Goal: Information Seeking & Learning: Learn about a topic

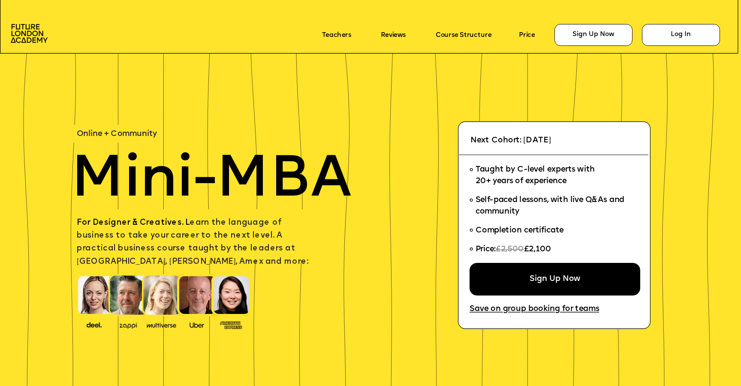
drag, startPoint x: 527, startPoint y: 249, endPoint x: 553, endPoint y: 250, distance: 26.2
click at [551, 250] on span "£2,100" at bounding box center [537, 250] width 27 height 8
copy span "£2,100"
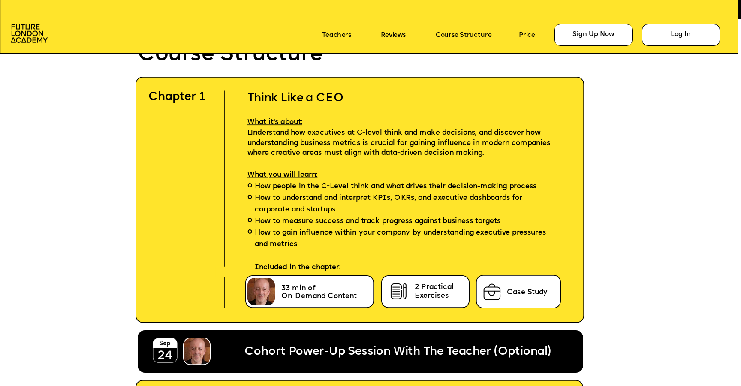
scroll to position [2238, 0]
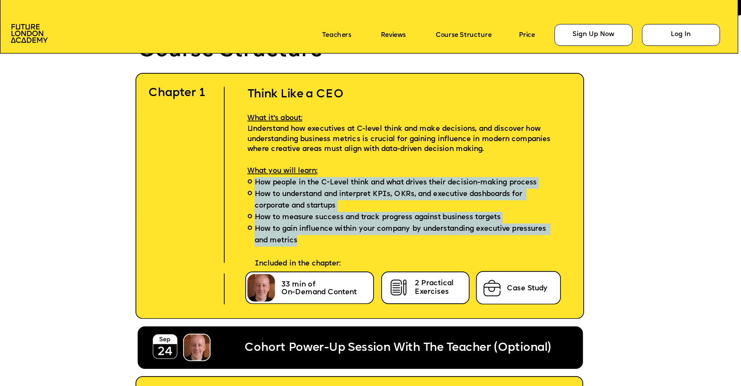
drag, startPoint x: 312, startPoint y: 240, endPoint x: 322, endPoint y: 171, distance: 70.1
click at [322, 171] on div "Think Like a CEO What it's about: Understand how executives at C-level think an…" at bounding box center [405, 171] width 344 height 197
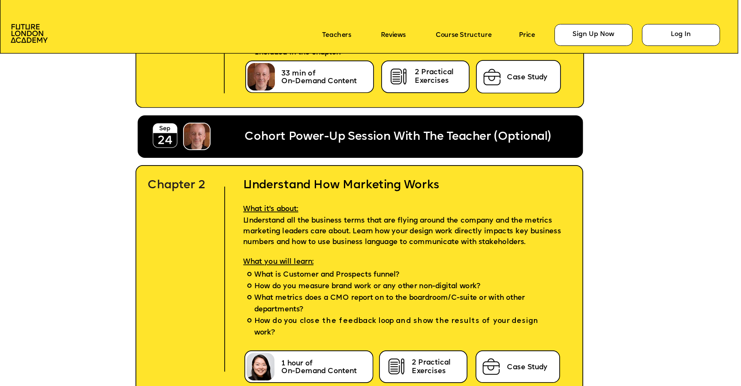
scroll to position [2498, 0]
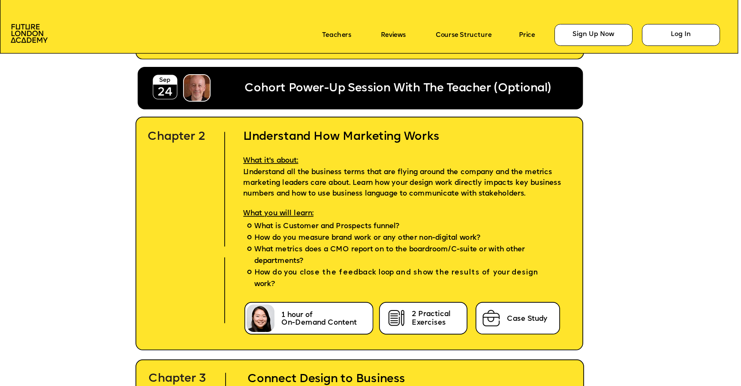
click at [324, 178] on p "Understand all the business terms that are flying around the company and the me…" at bounding box center [406, 183] width 349 height 33
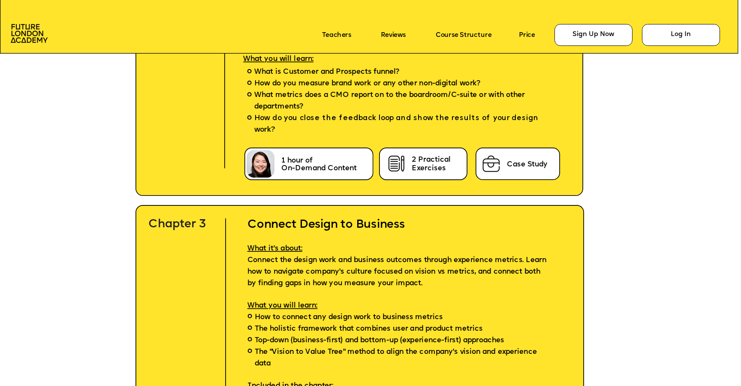
scroll to position [2668, 0]
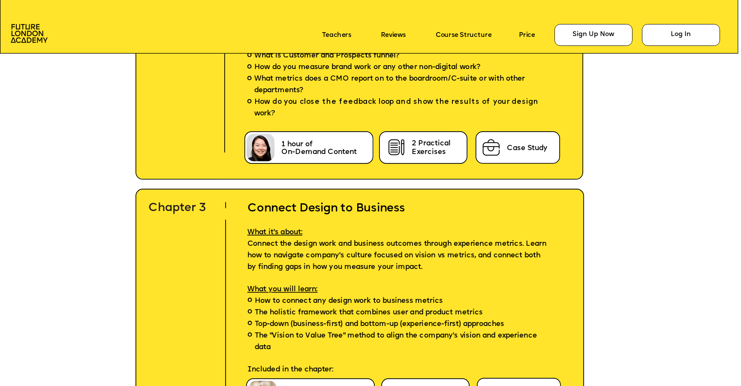
click at [318, 261] on p "What it's about: Connect the design work and business outcomes through experien…" at bounding box center [400, 244] width 335 height 57
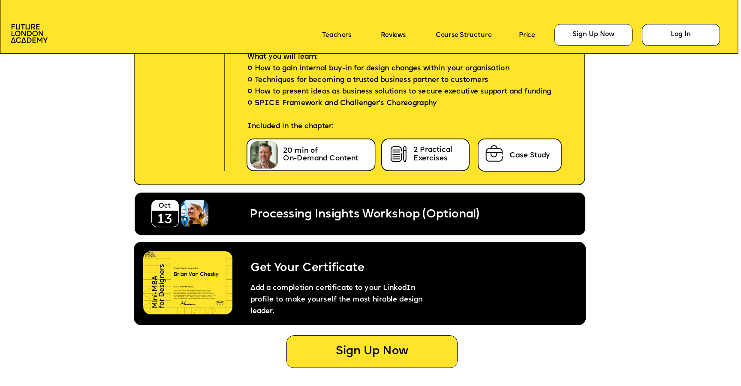
scroll to position [4011, 0]
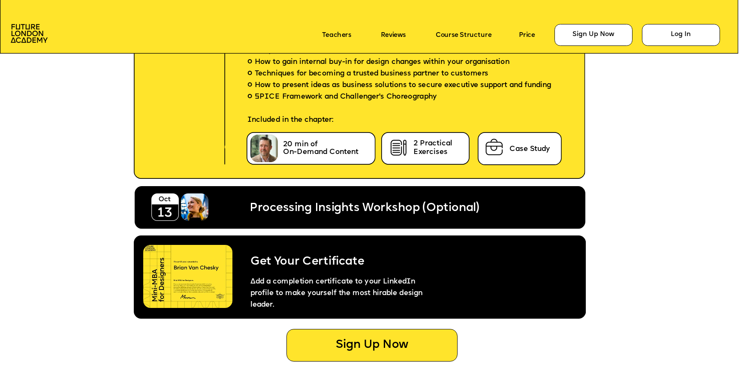
click at [324, 213] on span "Processing Insights Workshop (Optional)" at bounding box center [363, 208] width 229 height 12
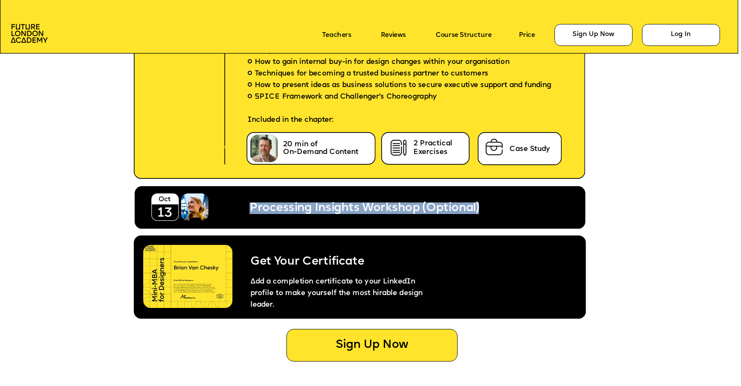
click at [307, 258] on span "Get Your Certificate" at bounding box center [307, 262] width 114 height 12
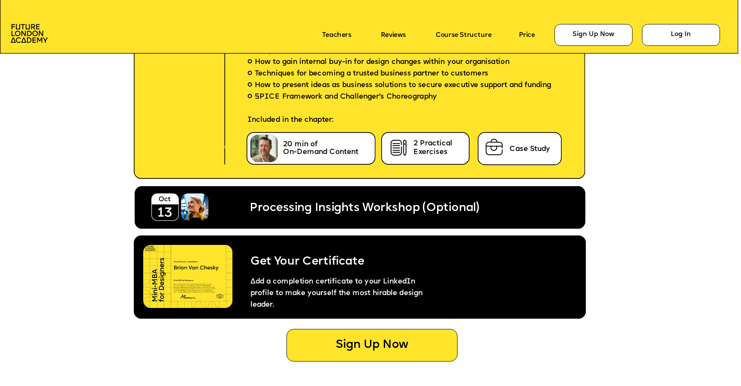
click at [307, 258] on span "Get Your Certificate" at bounding box center [307, 262] width 114 height 12
click at [164, 300] on img at bounding box center [187, 276] width 89 height 63
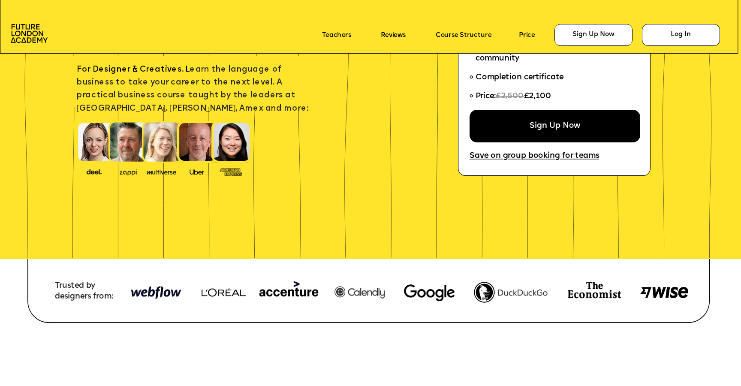
scroll to position [0, 0]
